Goal: Navigation & Orientation: Find specific page/section

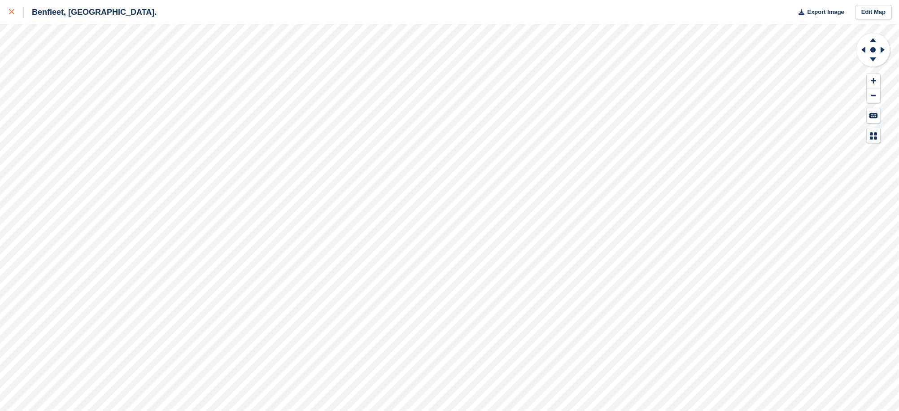
click at [11, 13] on icon at bounding box center [11, 11] width 5 height 5
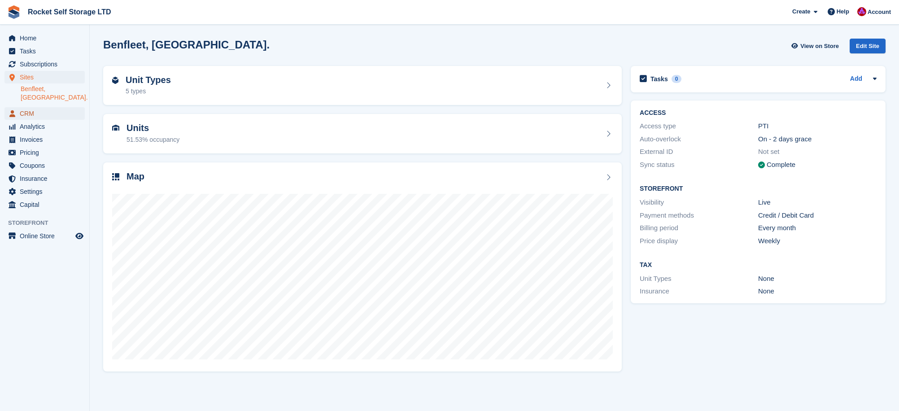
click at [34, 107] on span "CRM" at bounding box center [47, 113] width 54 height 13
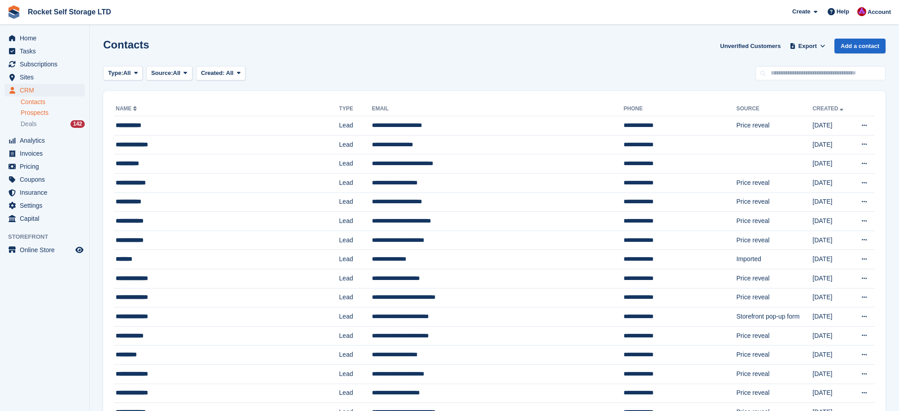
click at [43, 112] on span "Prospects" at bounding box center [35, 113] width 28 height 9
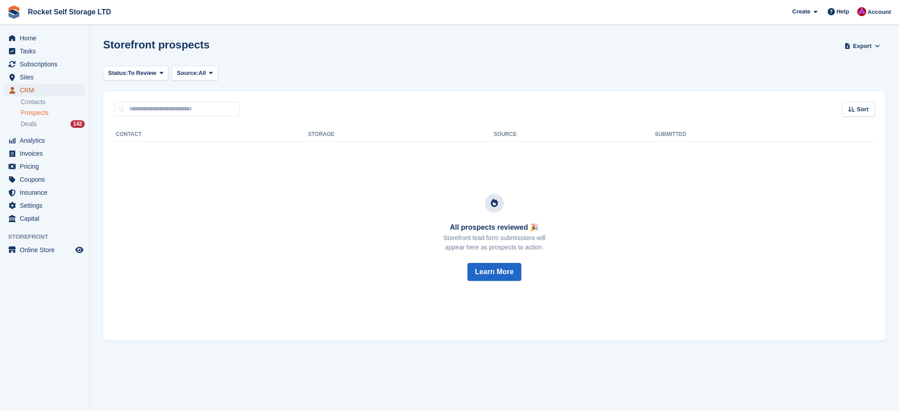
click at [25, 90] on span "CRM" at bounding box center [47, 90] width 54 height 13
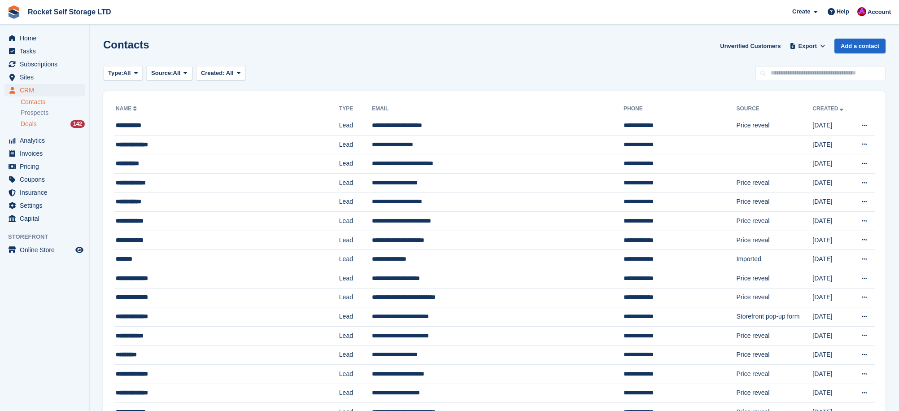
click at [39, 121] on div "Deals 142" at bounding box center [53, 124] width 64 height 9
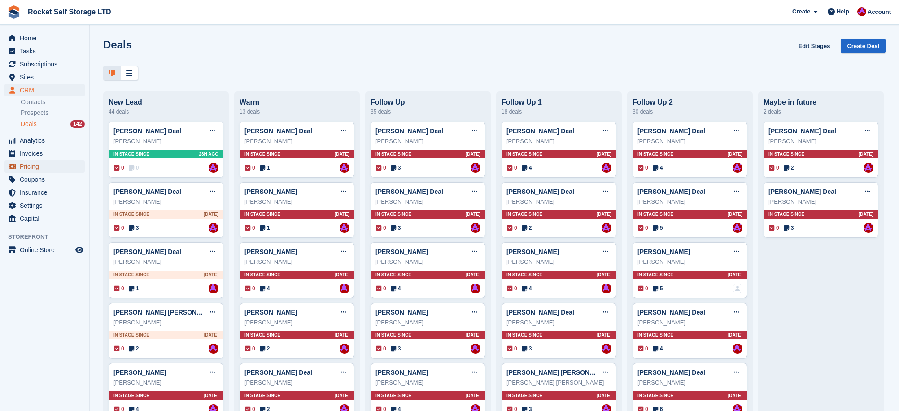
click at [32, 168] on span "Pricing" at bounding box center [47, 166] width 54 height 13
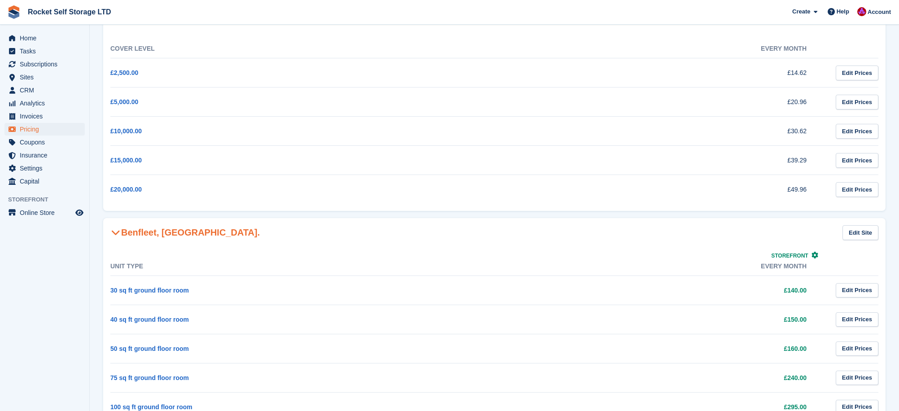
scroll to position [112, 0]
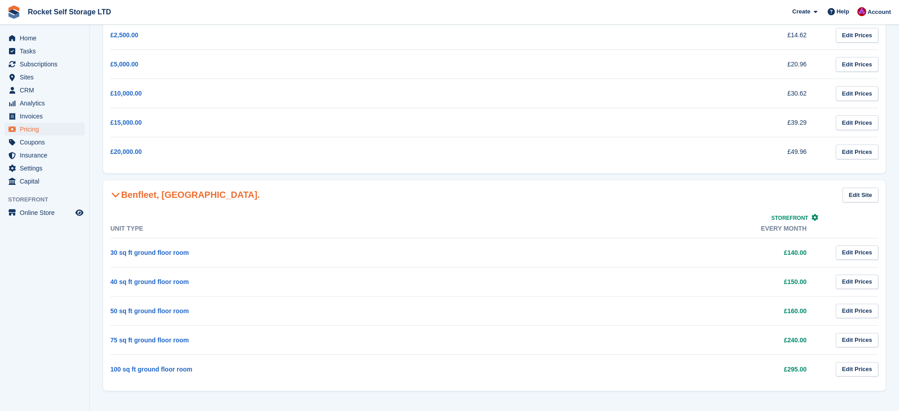
drag, startPoint x: 782, startPoint y: 341, endPoint x: 813, endPoint y: 340, distance: 30.9
click at [813, 340] on td "£240.00" at bounding box center [645, 339] width 357 height 29
click at [769, 346] on td "£240.00" at bounding box center [645, 339] width 357 height 29
drag, startPoint x: 773, startPoint y: 339, endPoint x: 728, endPoint y: 342, distance: 45.4
click at [811, 338] on td "£240.00" at bounding box center [645, 339] width 357 height 29
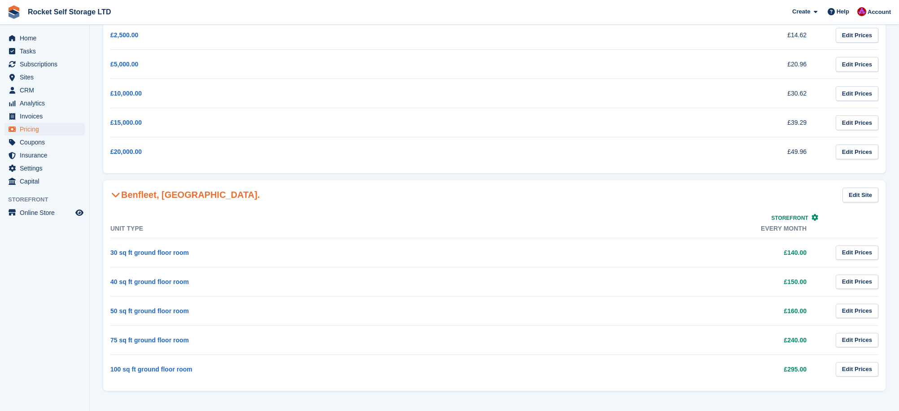
click at [726, 342] on td "£240.00" at bounding box center [645, 339] width 357 height 29
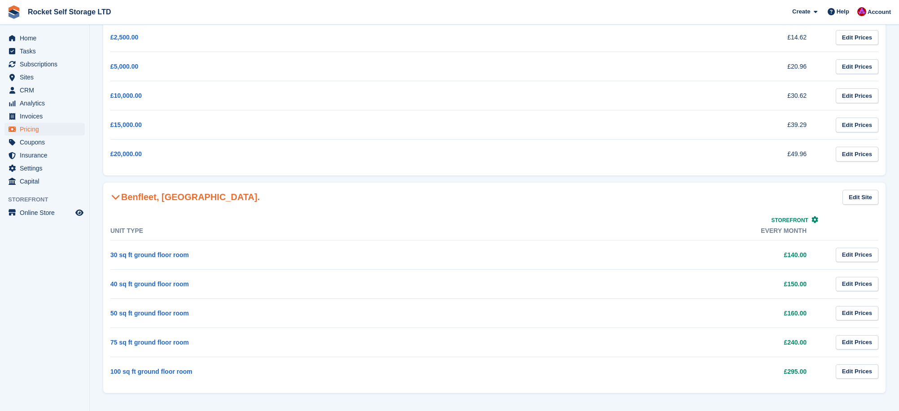
scroll to position [0, 0]
